Goal: Task Accomplishment & Management: Use online tool/utility

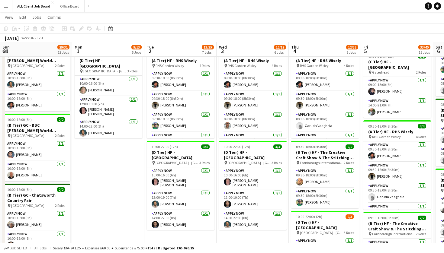
scroll to position [0, 216]
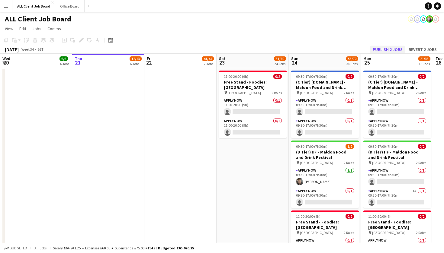
click at [384, 48] on button "Publish 2 jobs" at bounding box center [387, 50] width 35 height 8
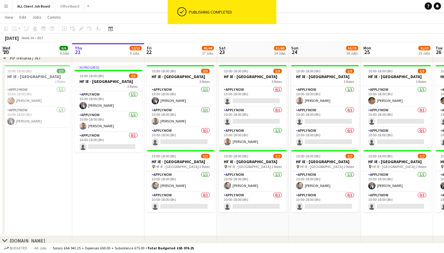
scroll to position [1731, 0]
